Goal: Task Accomplishment & Management: Manage account settings

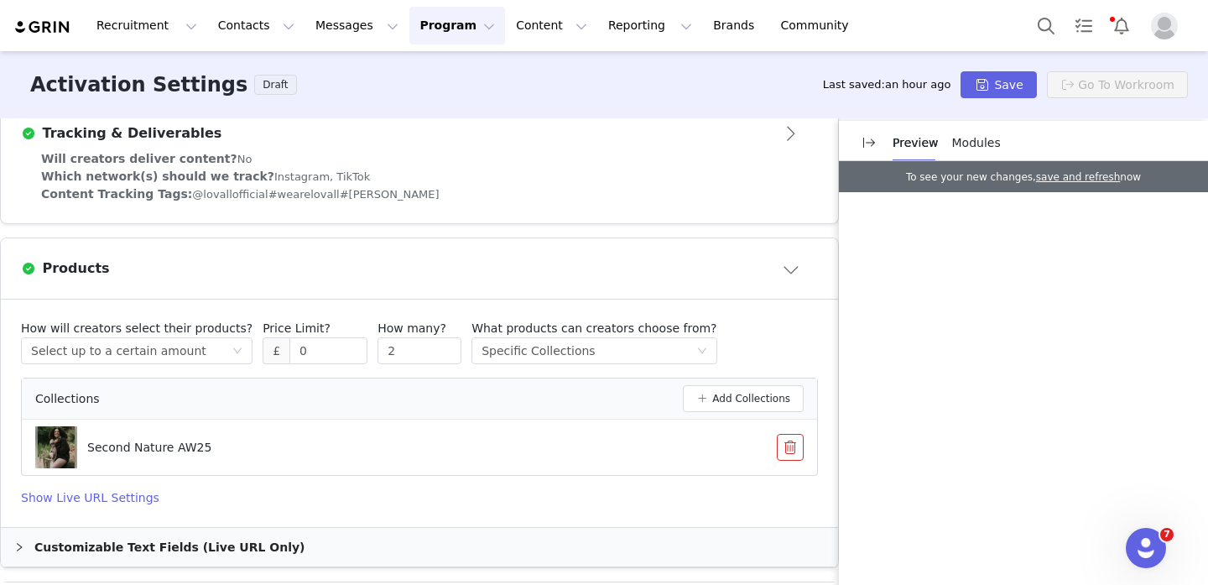
scroll to position [443, 0]
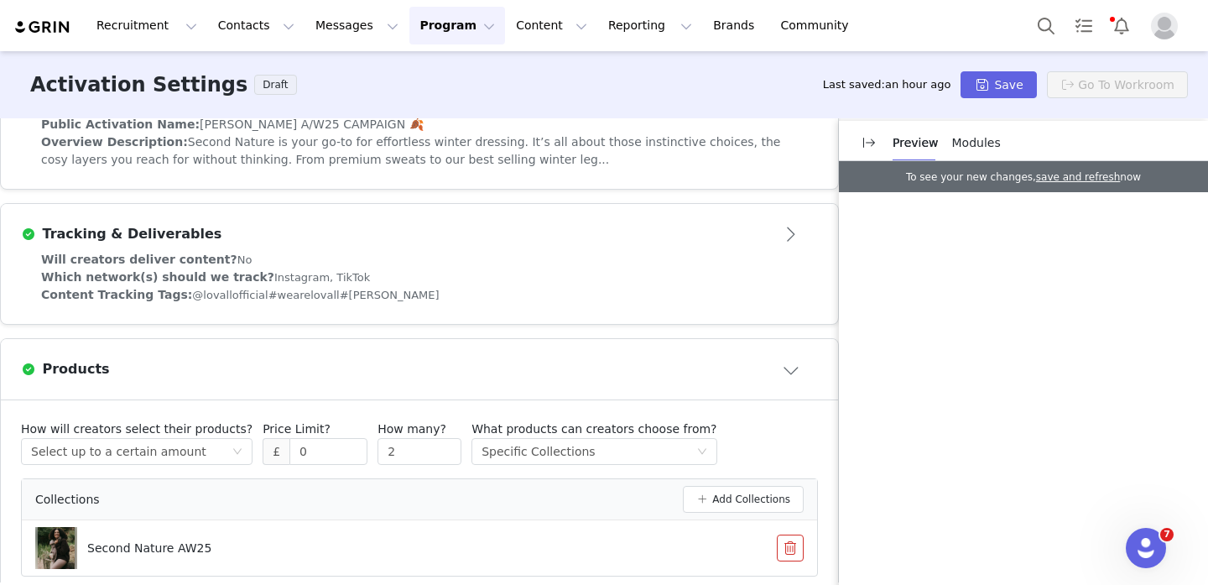
click at [409, 41] on button "Program Program" at bounding box center [457, 26] width 96 height 38
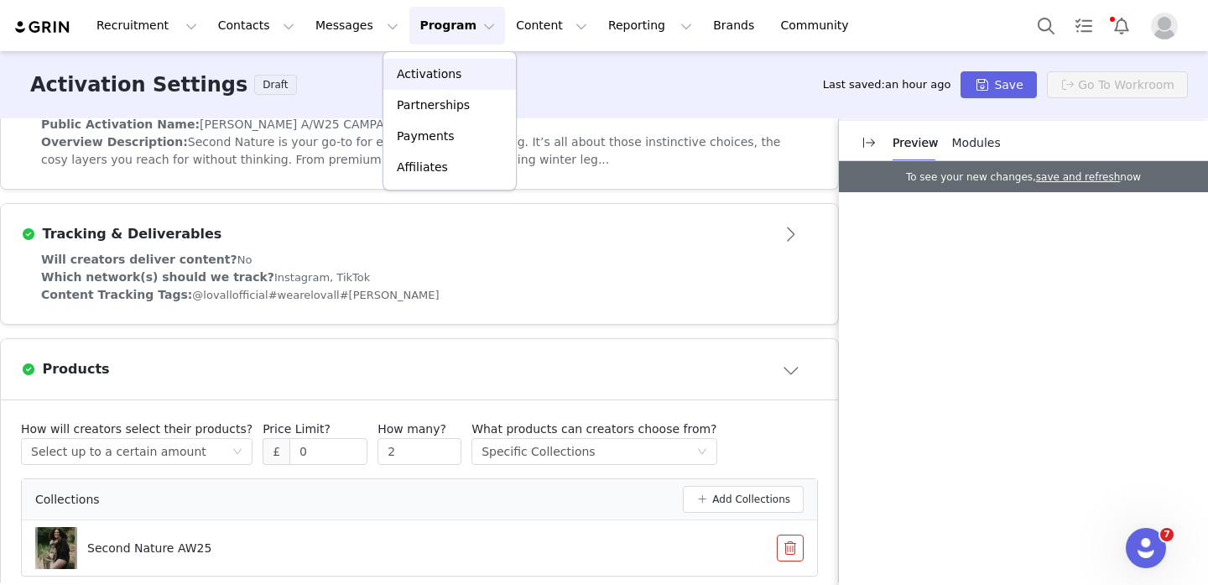
click at [415, 83] on link "Activations" at bounding box center [449, 74] width 133 height 31
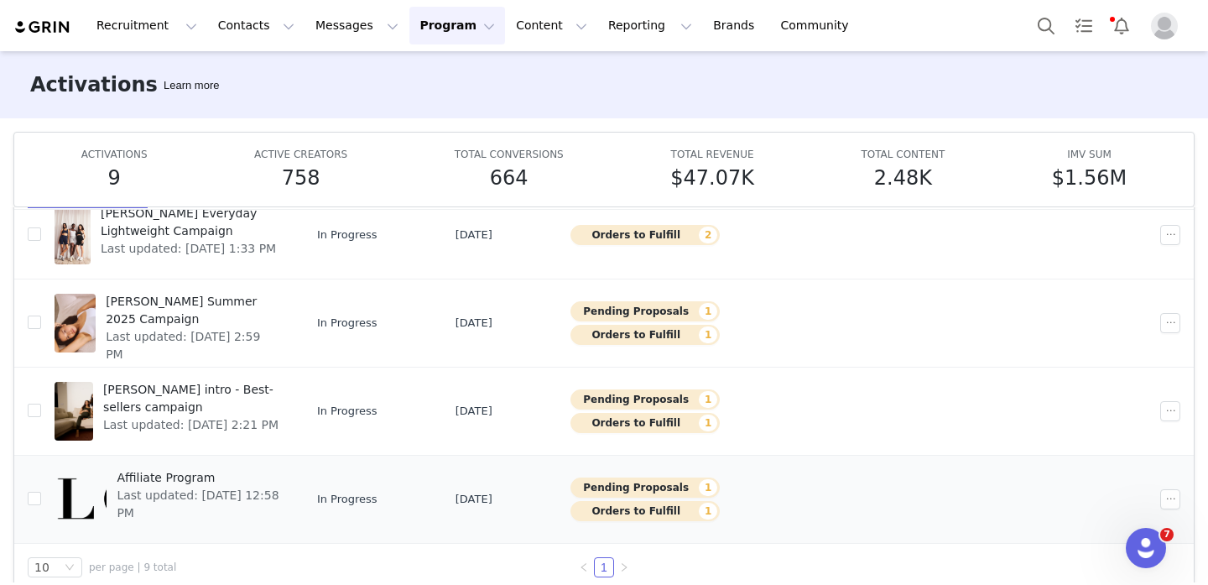
scroll to position [88, 0]
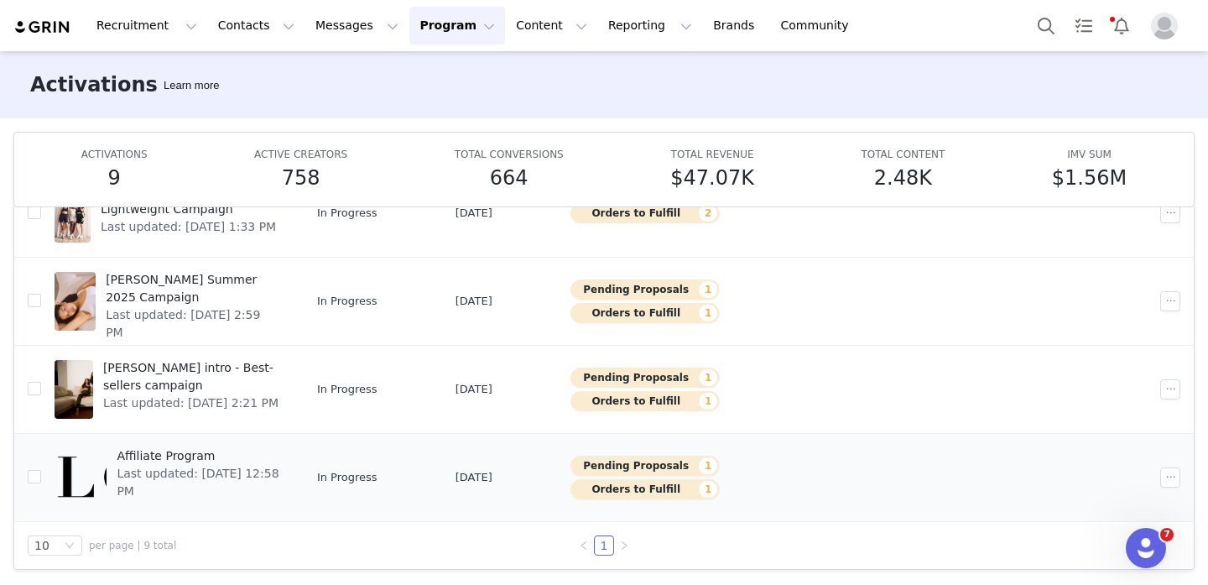
click at [89, 474] on div at bounding box center [81, 477] width 52 height 59
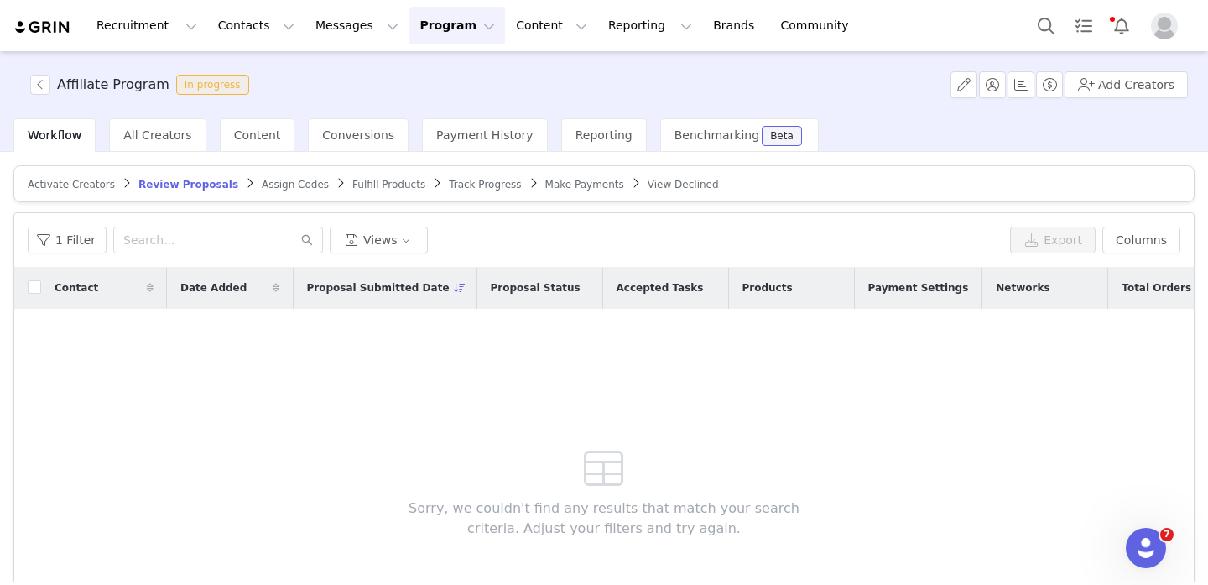
click at [471, 188] on span "Track Progress" at bounding box center [485, 185] width 72 height 12
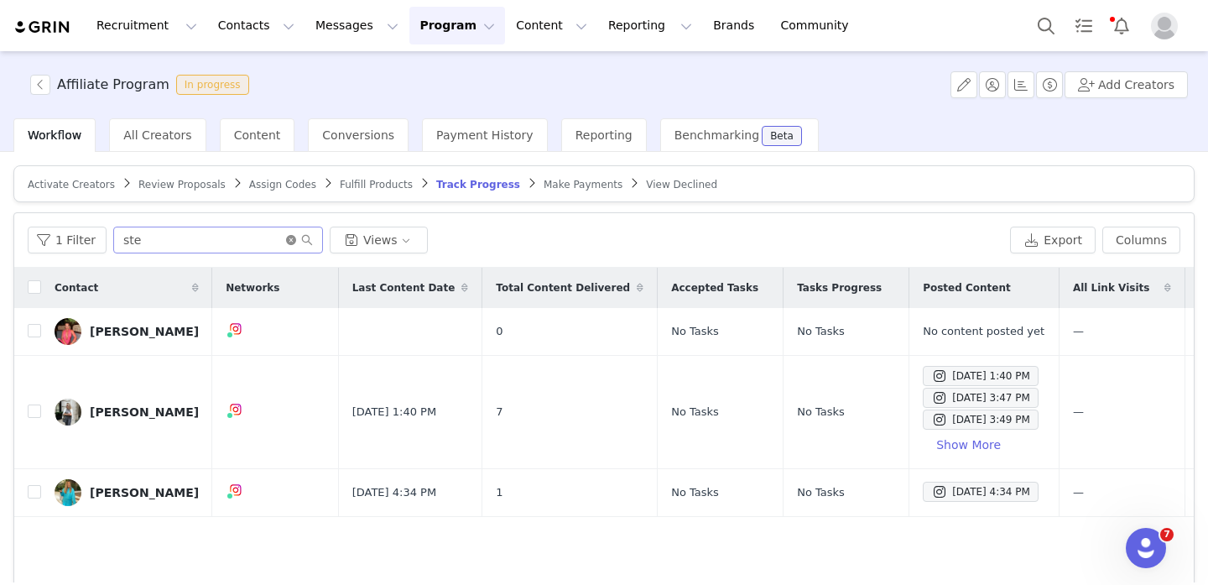
click at [287, 236] on icon "icon: close-circle" at bounding box center [291, 240] width 10 height 10
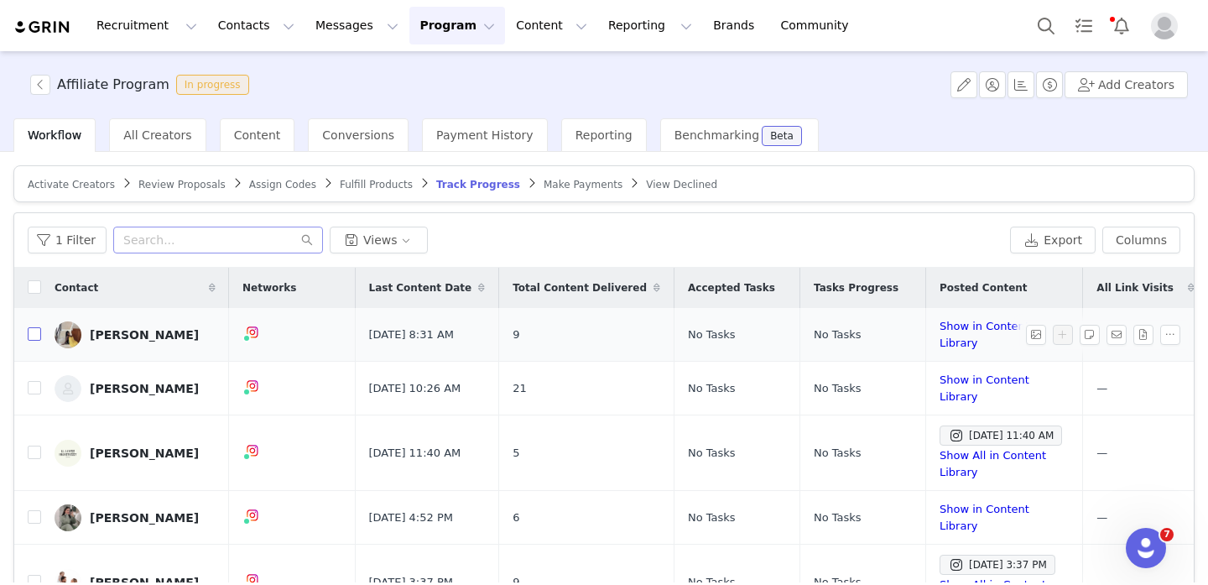
click at [37, 337] on input "checkbox" at bounding box center [34, 333] width 13 height 13
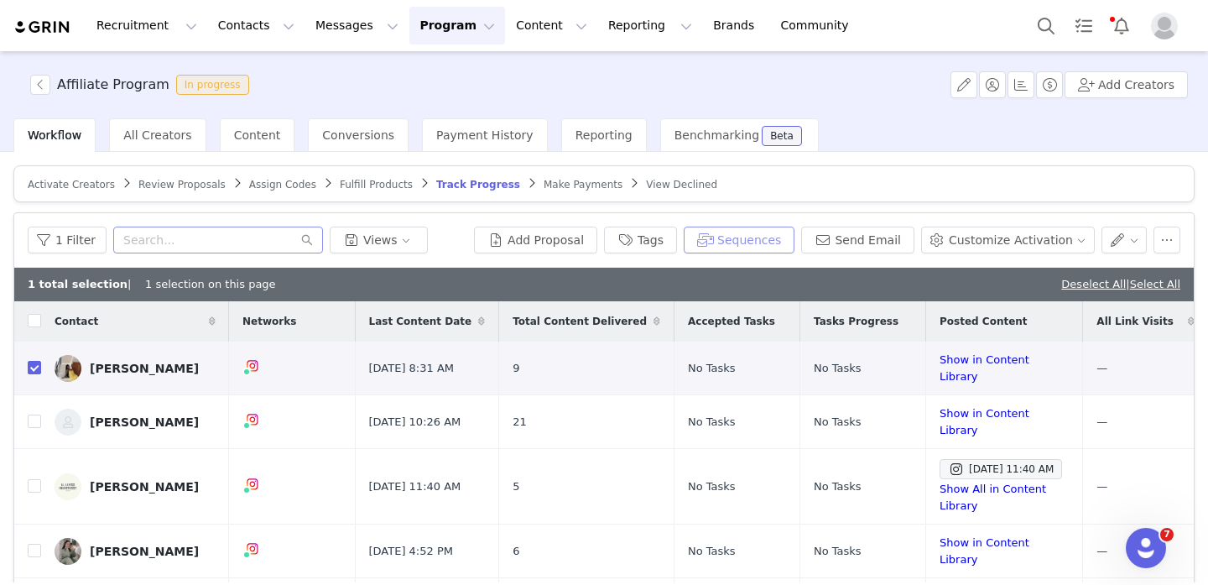
click at [786, 238] on button "Sequences" at bounding box center [739, 240] width 111 height 27
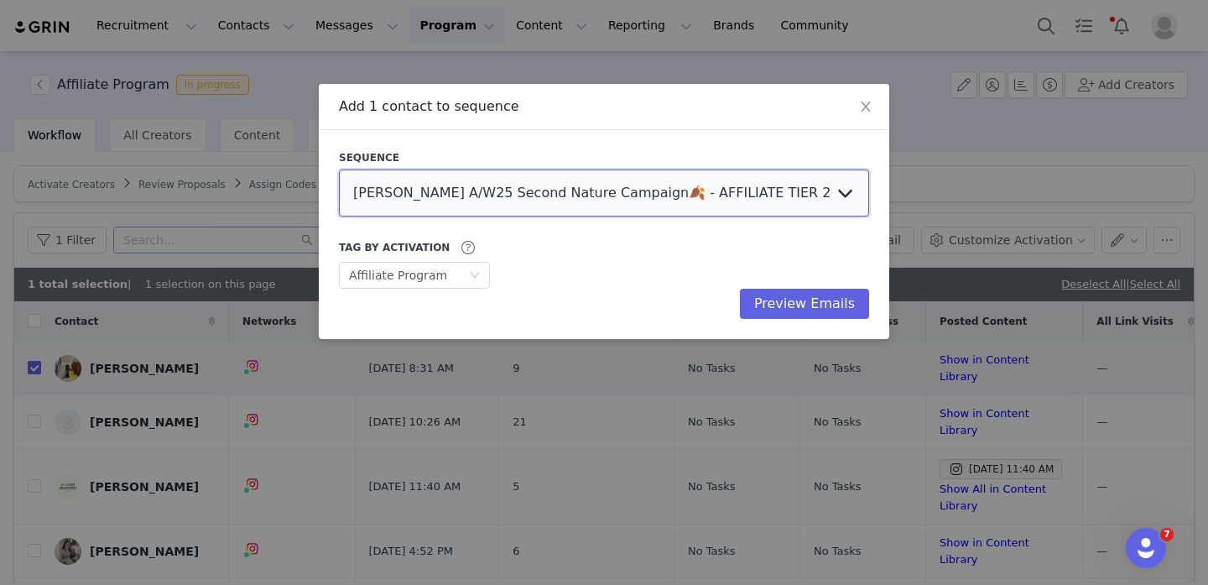
click at [729, 183] on select "LOVALL A/W25 Second Nature Campaign🍂 - AFFILIATE TIER 2 - LUCY LOVALL A/W25 Sec…" at bounding box center [604, 193] width 530 height 47
click at [339, 170] on select "LOVALL A/W25 Second Nature Campaign🍂 - AFFILIATE TIER 2 - LUCY LOVALL A/W25 Sec…" at bounding box center [604, 193] width 530 height 47
click at [775, 303] on button "Preview Emails" at bounding box center [804, 304] width 129 height 30
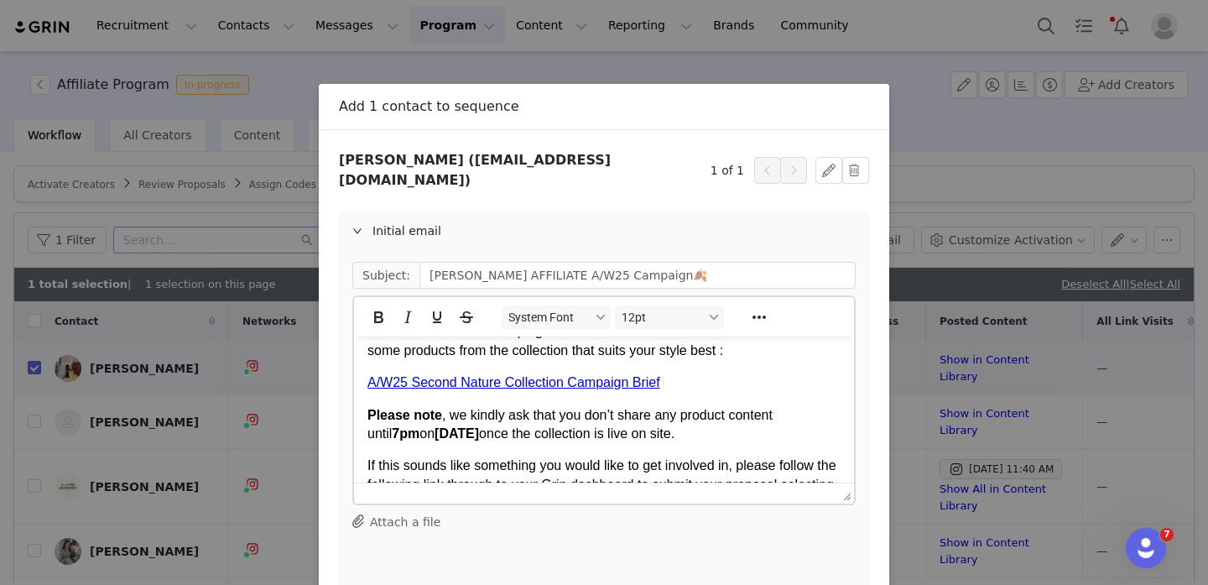
scroll to position [358, 0]
click at [624, 383] on link "A/W25 Second Nature Collection Campaign Brief" at bounding box center [514, 381] width 293 height 14
click at [703, 393] on body "Hey Ivy! I hope you’re well and having a lovely week so far! We wanted to drop …" at bounding box center [604, 525] width 473 height 1067
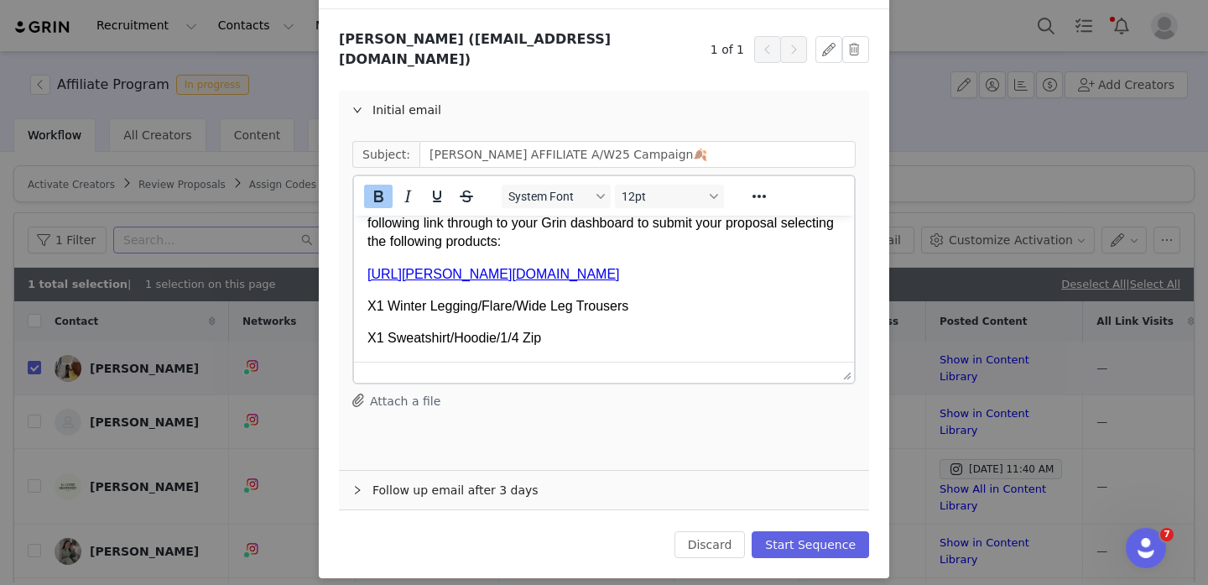
scroll to position [501, 0]
click at [620, 267] on link "[URL][PERSON_NAME][DOMAIN_NAME]" at bounding box center [494, 271] width 253 height 14
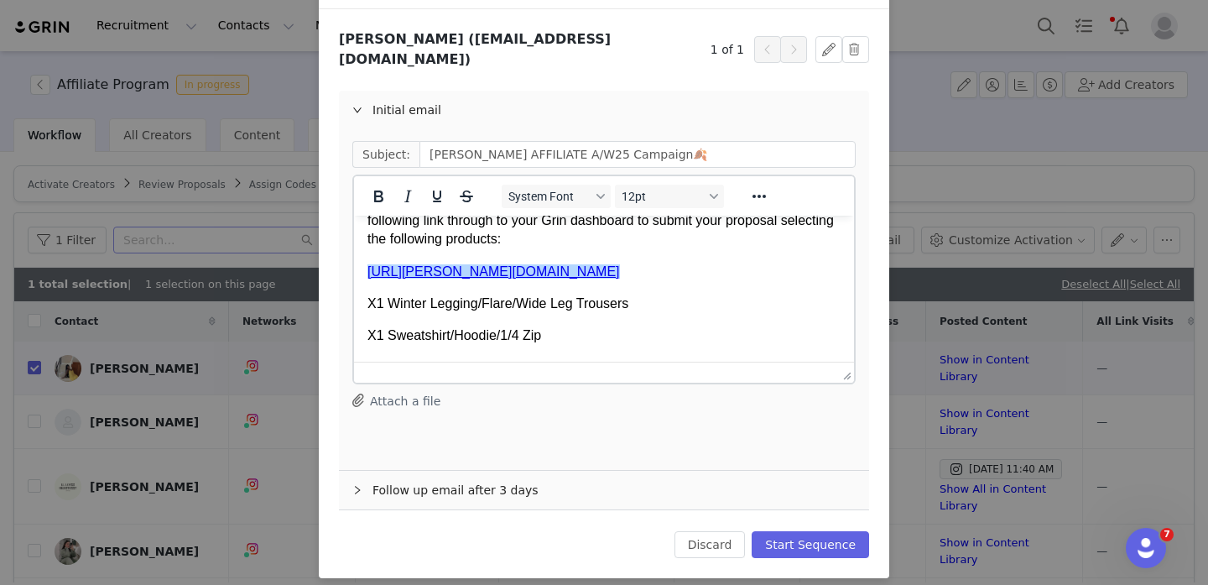
click at [620, 267] on link "[URL][PERSON_NAME][DOMAIN_NAME]" at bounding box center [494, 271] width 253 height 14
click at [658, 263] on p "[URL][PERSON_NAME][DOMAIN_NAME]" at bounding box center [604, 272] width 473 height 18
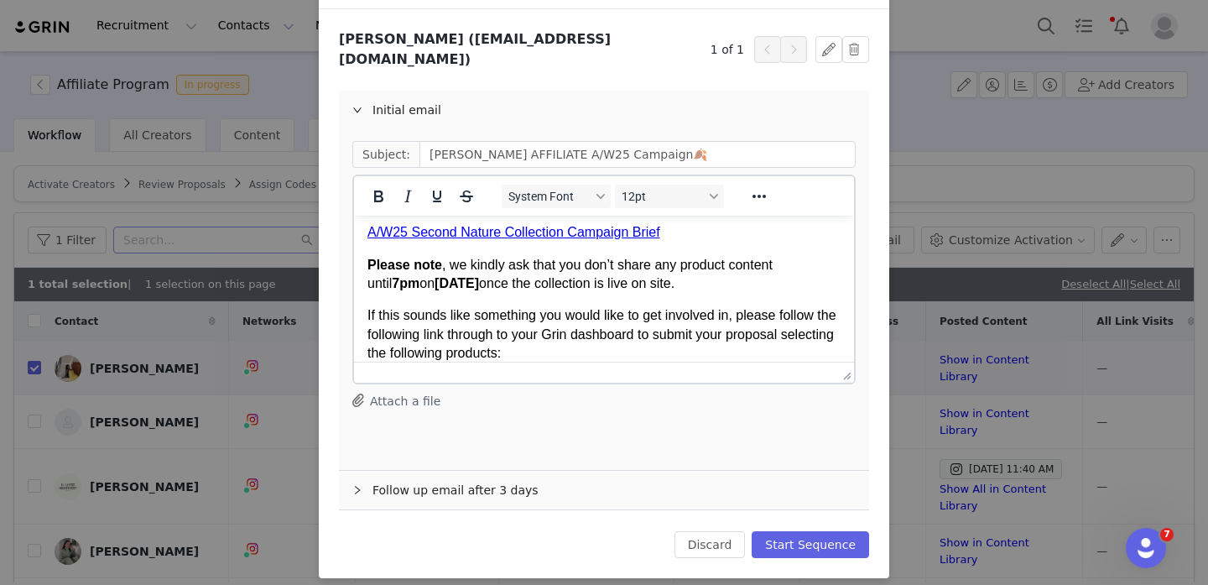
scroll to position [386, 0]
click at [622, 238] on link "A/W25 Second Nature Collection Campaign Brief" at bounding box center [514, 233] width 293 height 14
click at [619, 233] on link "A/W25 Second Nature Collection Campaign Brief" at bounding box center [514, 233] width 293 height 14
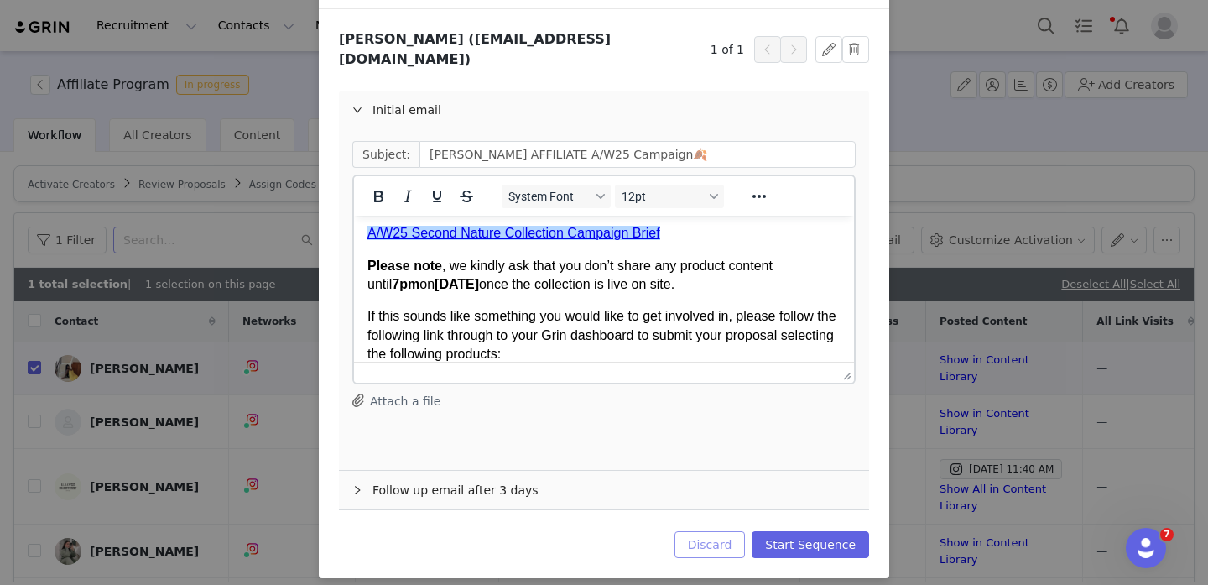
click at [695, 531] on button "Discard" at bounding box center [710, 544] width 71 height 27
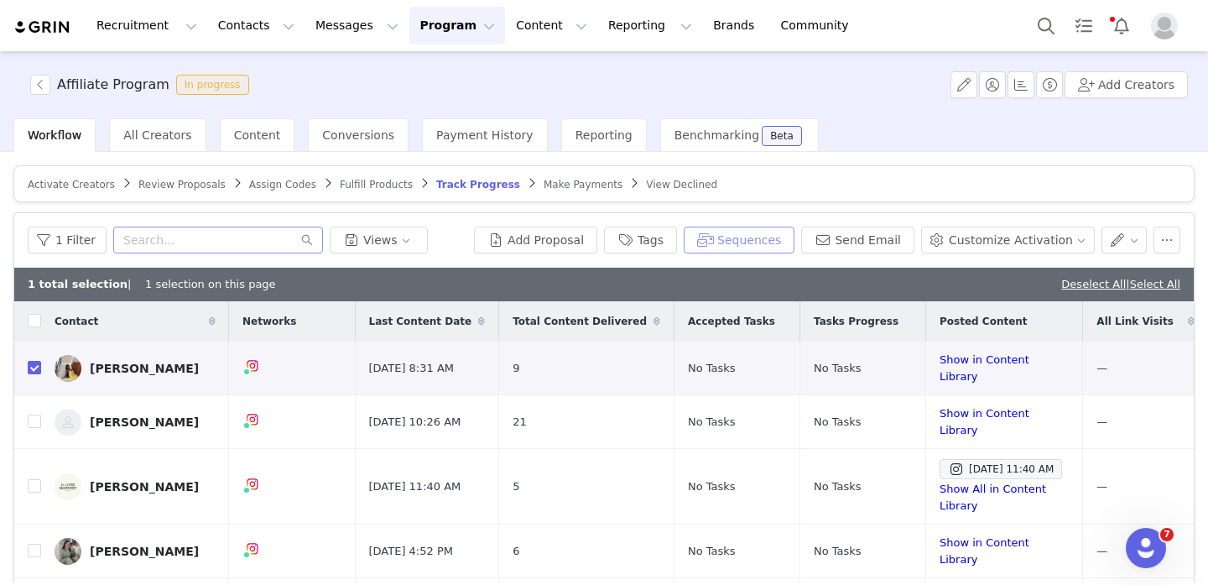
scroll to position [0, 0]
click at [769, 247] on button "Sequences" at bounding box center [739, 240] width 111 height 27
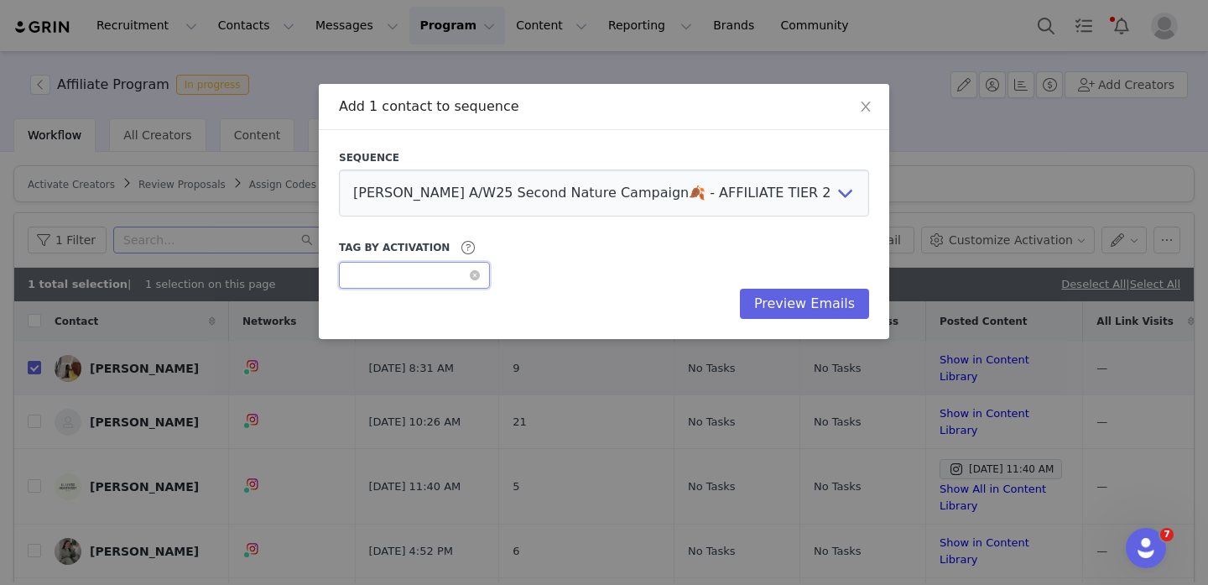
click at [428, 277] on div "Optional" at bounding box center [409, 275] width 120 height 25
click at [421, 306] on p at bounding box center [438, 306] width 69 height 0
click at [773, 314] on button "Preview Emails" at bounding box center [804, 304] width 129 height 30
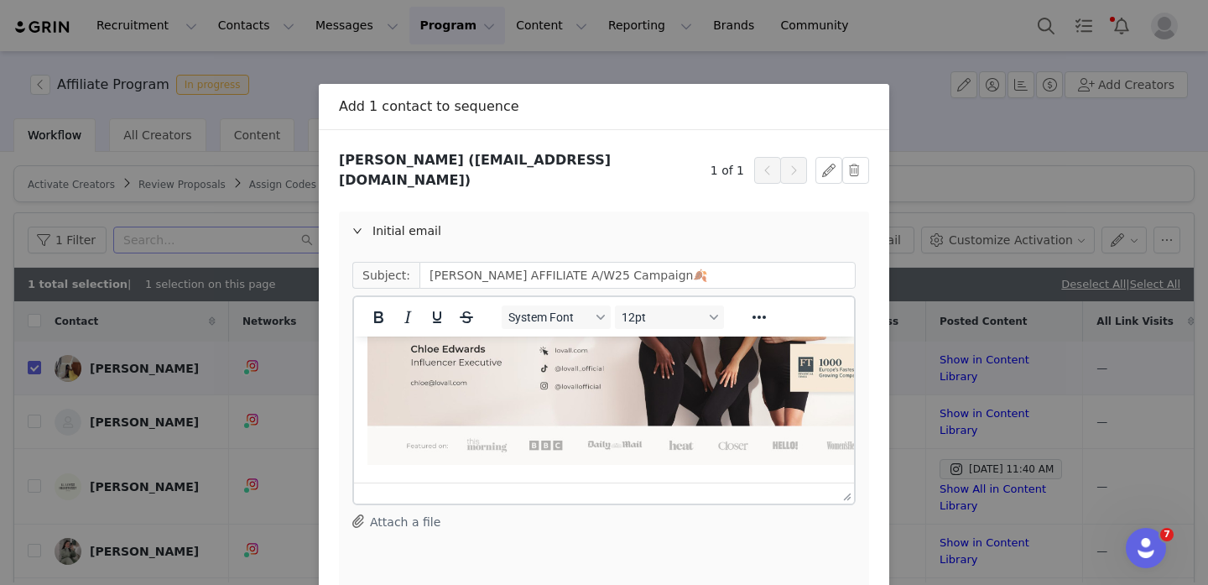
scroll to position [121, 0]
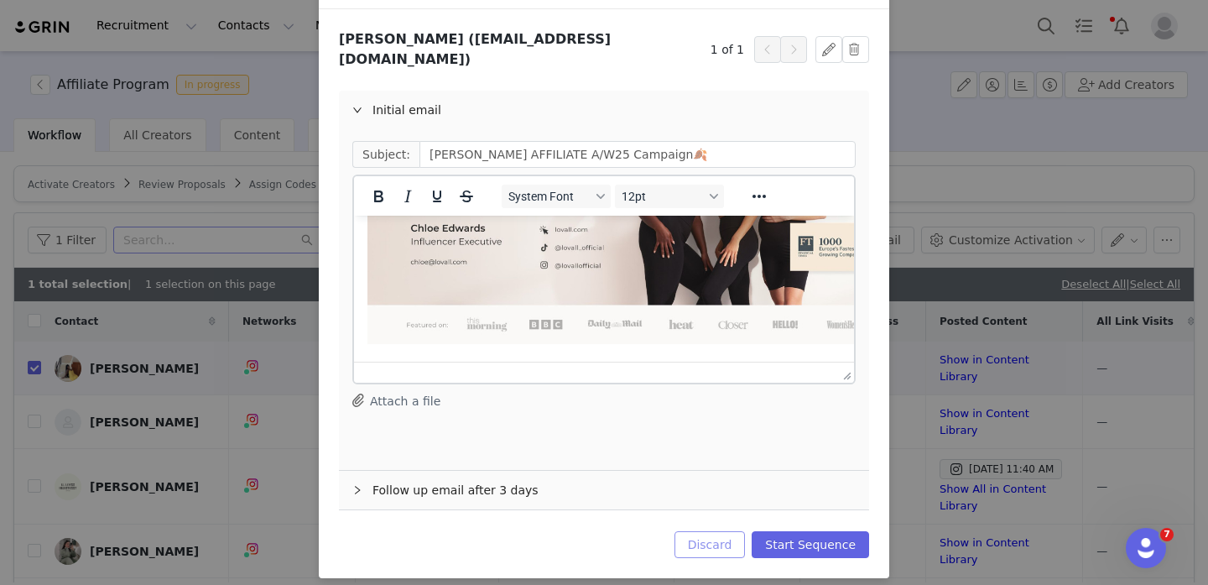
click at [713, 535] on button "Discard" at bounding box center [710, 544] width 71 height 27
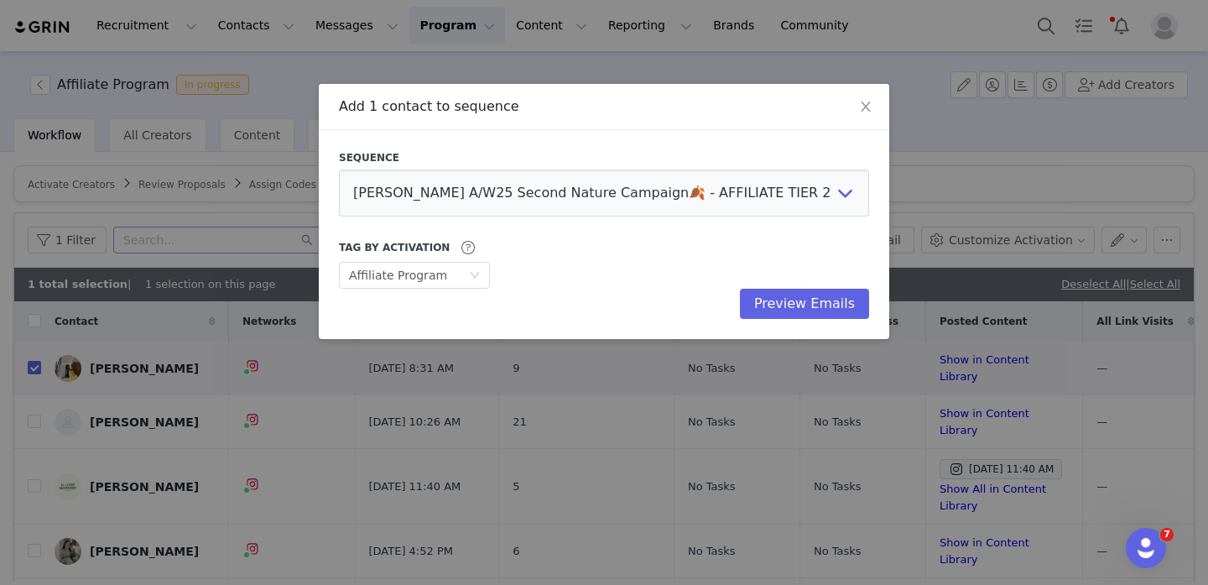
scroll to position [0, 0]
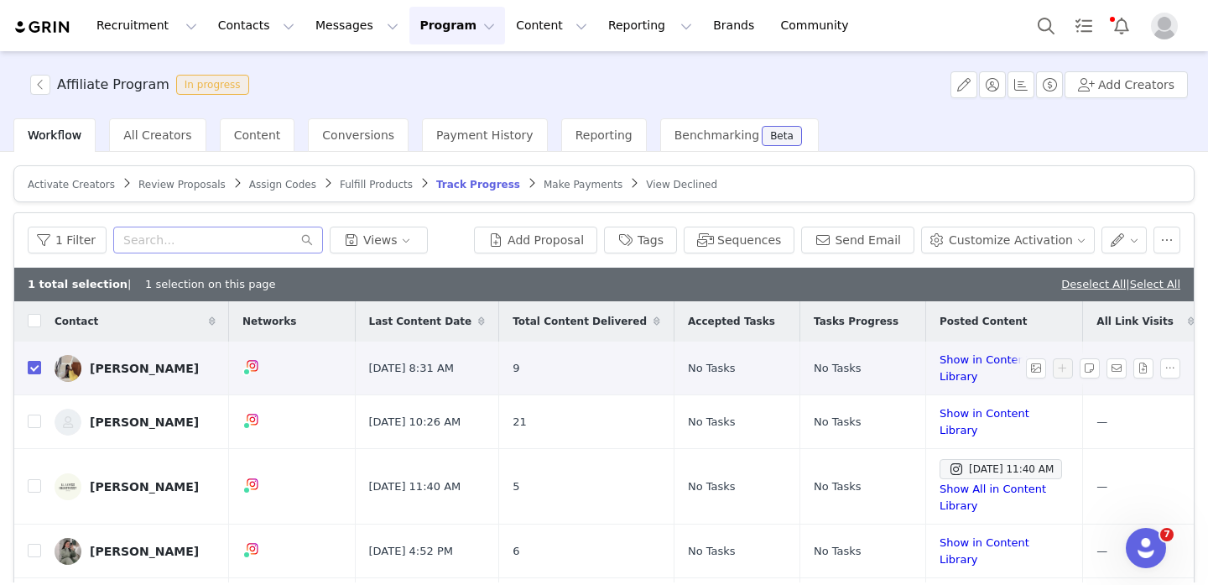
click at [35, 366] on input "checkbox" at bounding box center [34, 367] width 13 height 13
checkbox input "false"
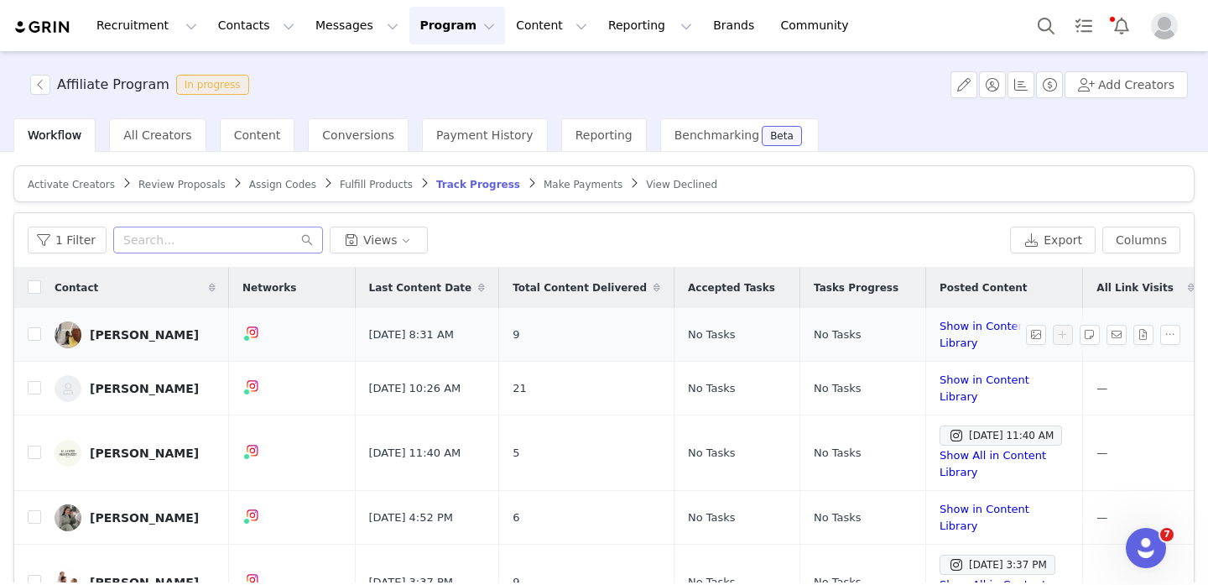
click at [117, 350] on td "[PERSON_NAME]" at bounding box center [135, 335] width 188 height 54
click at [113, 331] on div "[PERSON_NAME]" at bounding box center [144, 334] width 109 height 13
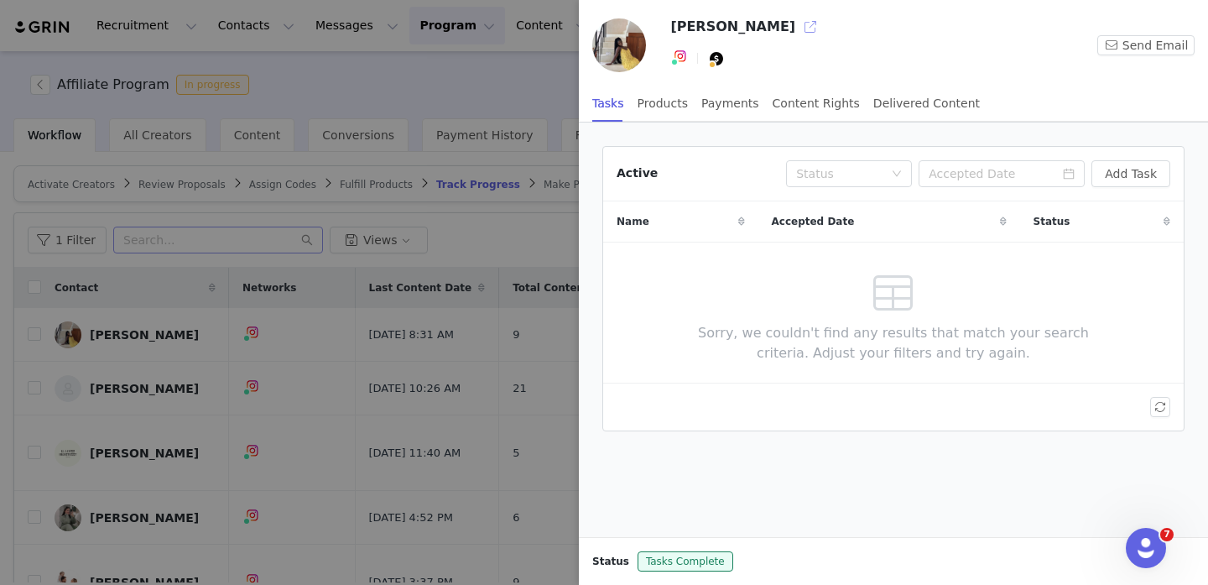
click at [797, 28] on button "button" at bounding box center [810, 26] width 27 height 27
click at [302, 230] on div at bounding box center [604, 292] width 1208 height 585
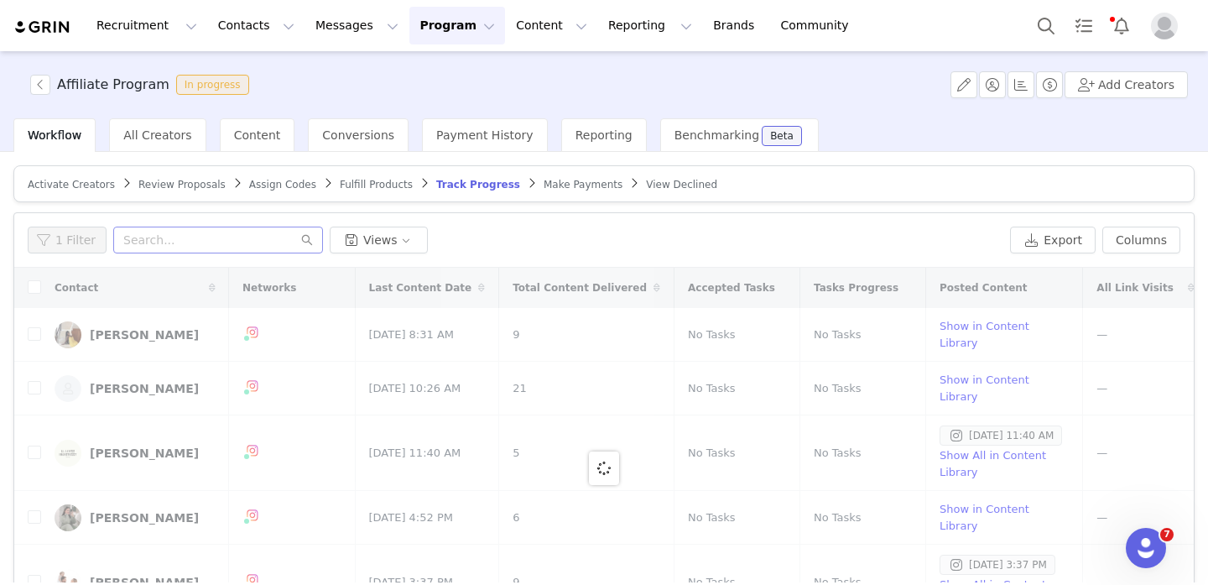
click at [184, 180] on span "Review Proposals" at bounding box center [181, 185] width 87 height 12
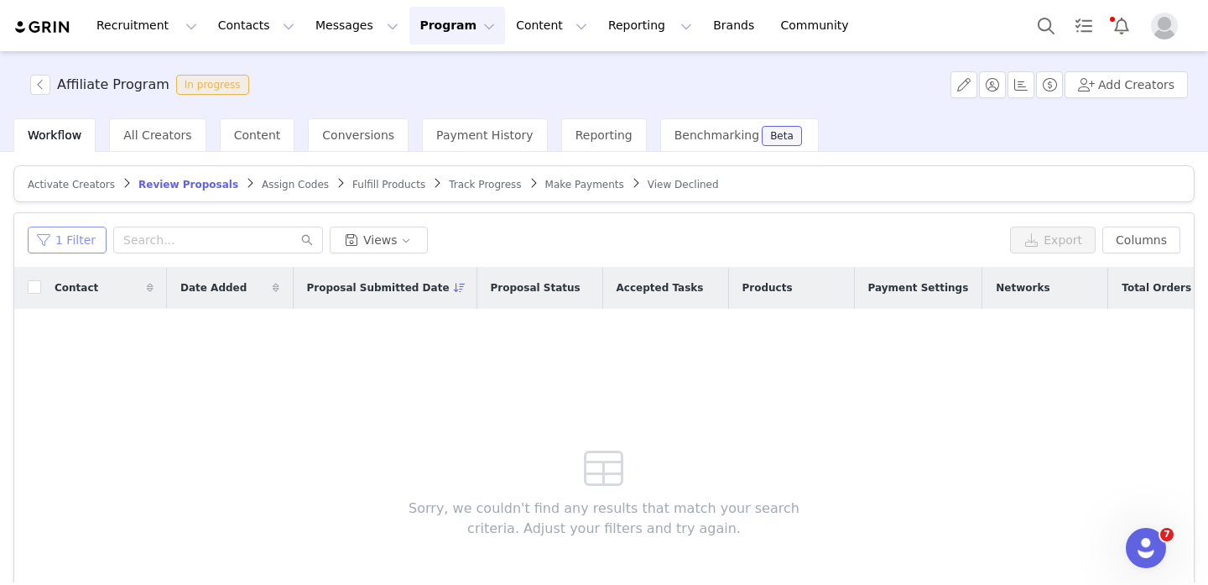
click at [79, 246] on button "1 Filter" at bounding box center [67, 240] width 79 height 27
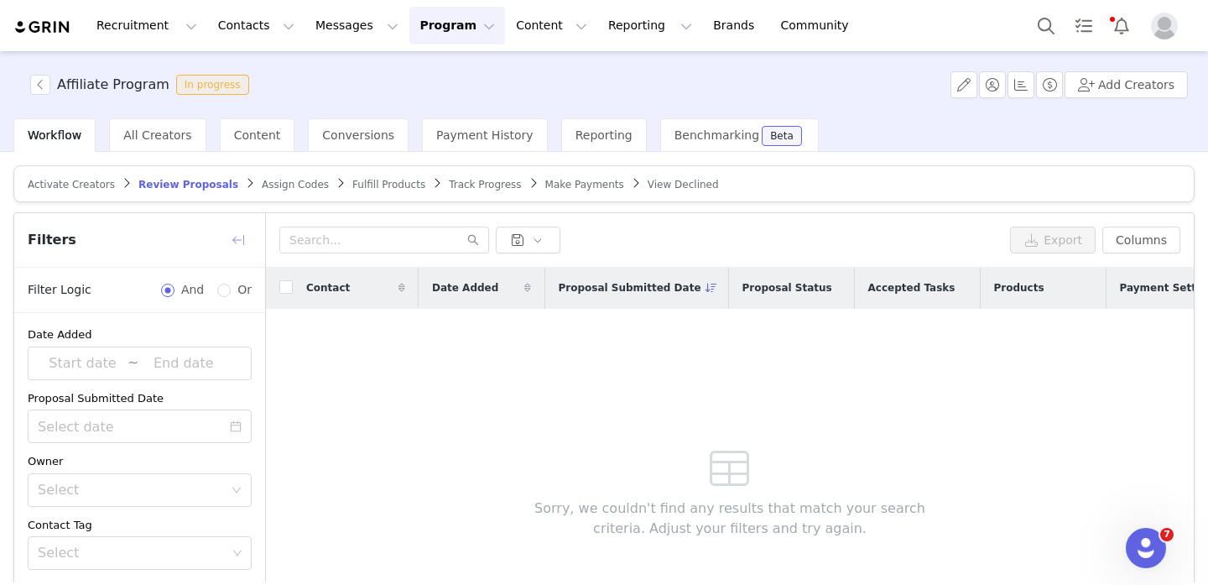
click at [243, 239] on button "button" at bounding box center [238, 240] width 27 height 27
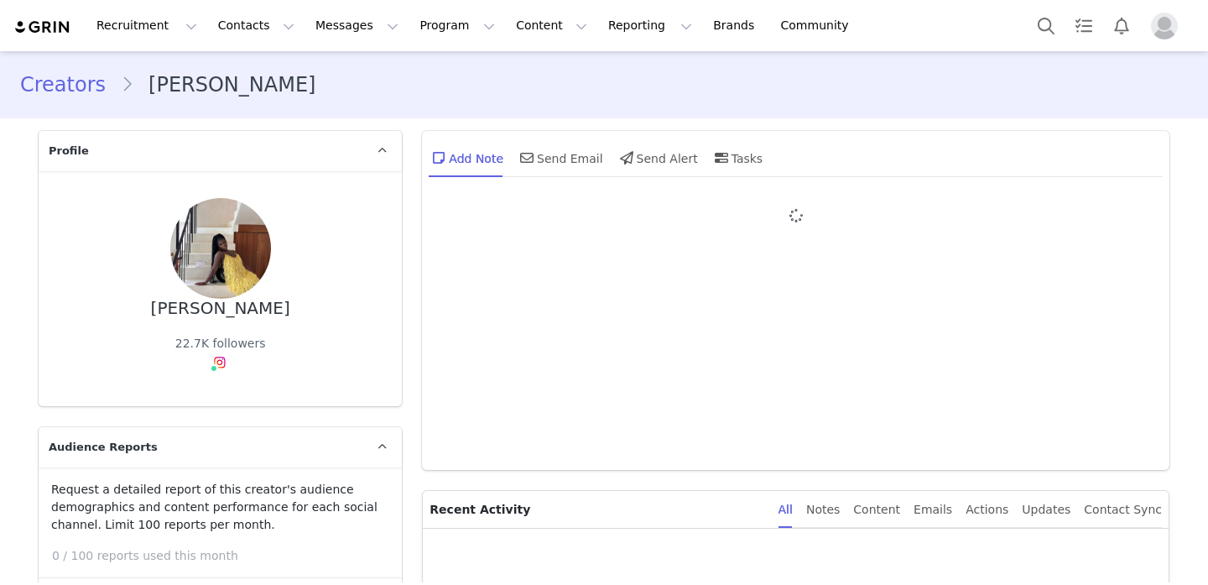
type input "+1 ([GEOGRAPHIC_DATA])"
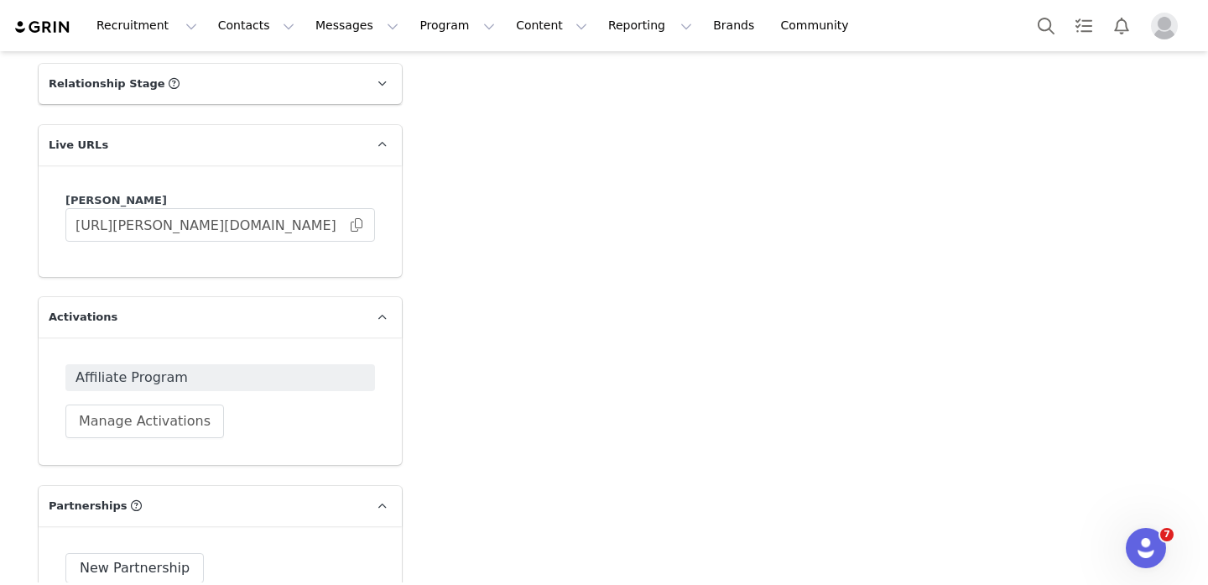
scroll to position [2893, 0]
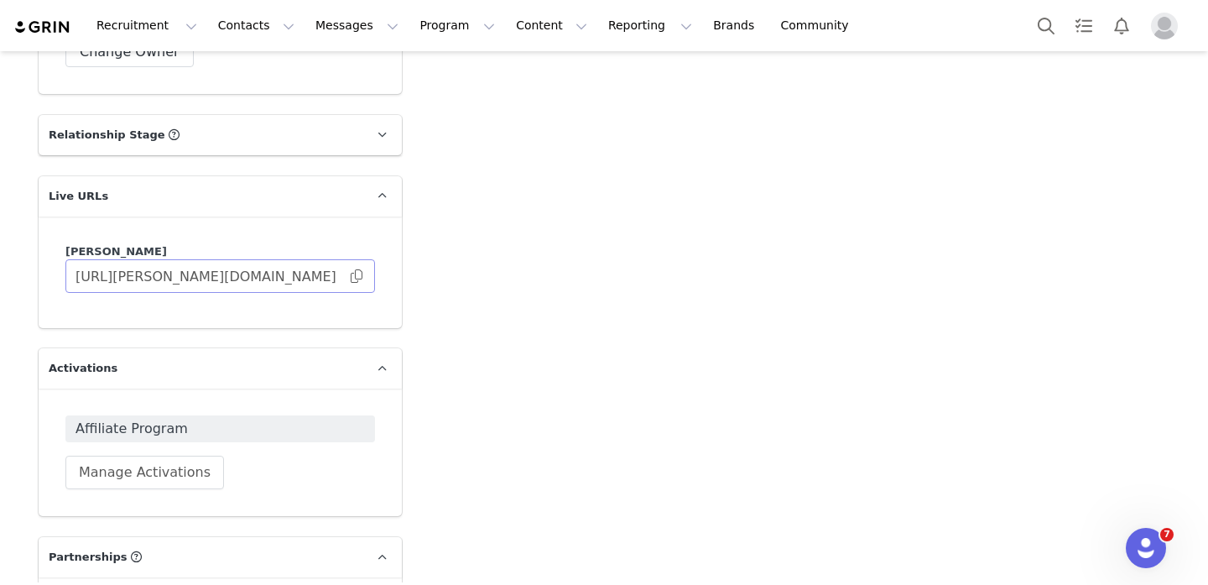
click at [361, 276] on span at bounding box center [356, 276] width 17 height 0
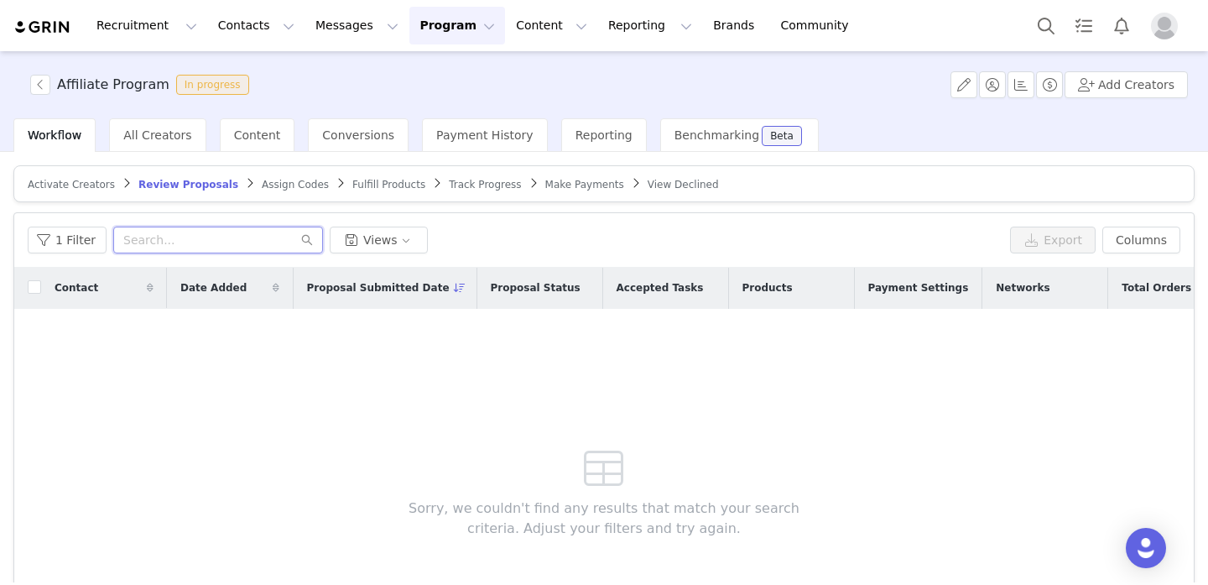
click at [156, 237] on input "text" at bounding box center [218, 240] width 210 height 27
type input "ivy"
